Goal: Book appointment/travel/reservation

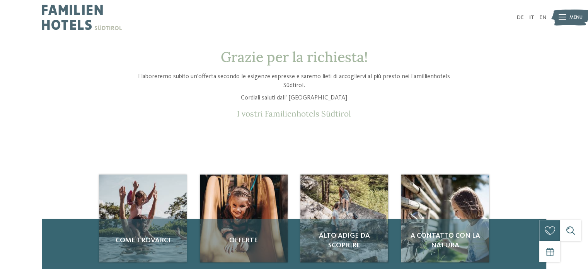
click at [563, 16] on icon at bounding box center [561, 17] width 7 height 5
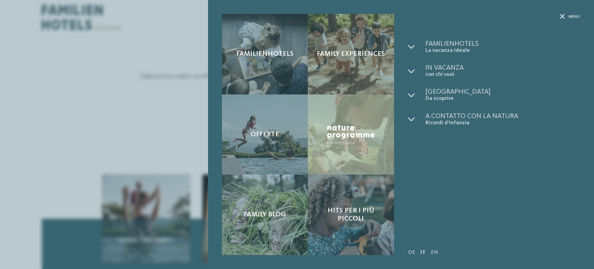
click at [137, 132] on div "Familienhotels Family experiences Offerte" at bounding box center [297, 134] width 594 height 269
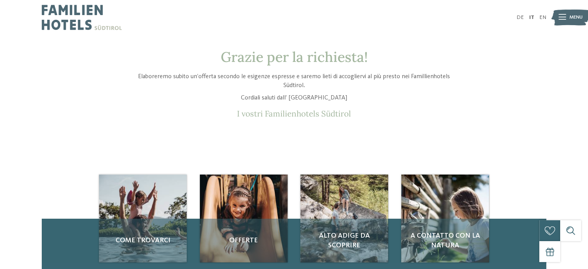
click at [261, 113] on p "I vostri Familienhotels Südtirol" at bounding box center [294, 114] width 331 height 10
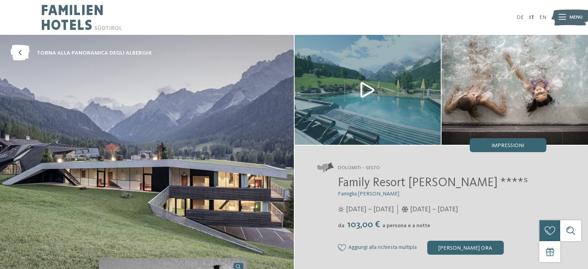
click at [366, 92] on img at bounding box center [367, 90] width 146 height 110
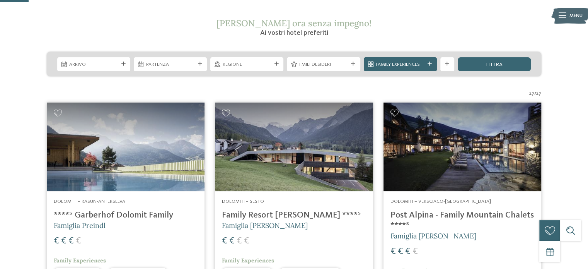
scroll to position [116, 0]
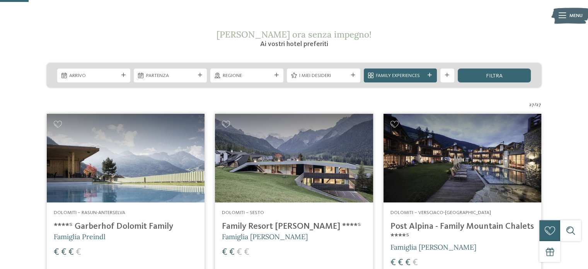
click at [285, 176] on img at bounding box center [294, 158] width 158 height 89
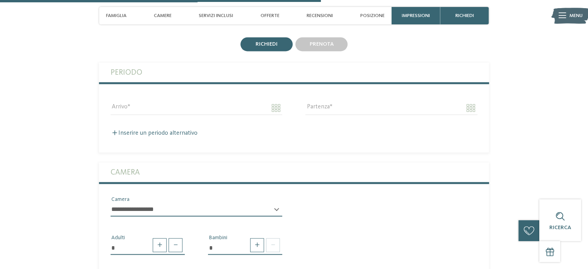
scroll to position [1198, 0]
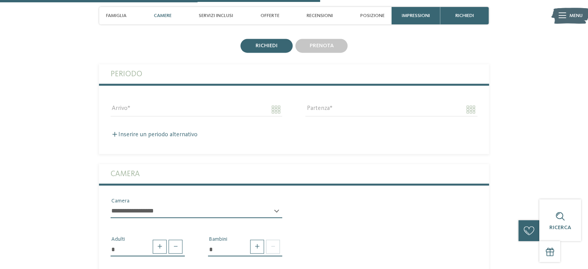
click at [169, 17] on span "Camere" at bounding box center [163, 16] width 18 height 6
click at [163, 15] on span "Camere" at bounding box center [163, 16] width 18 height 6
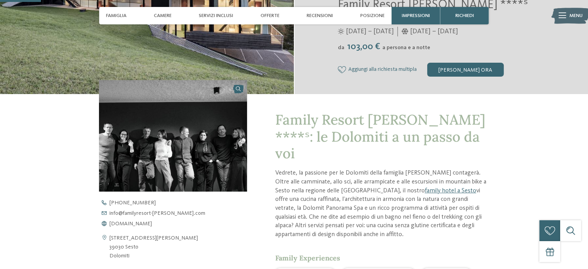
scroll to position [153, 0]
